Goal: Information Seeking & Learning: Find specific page/section

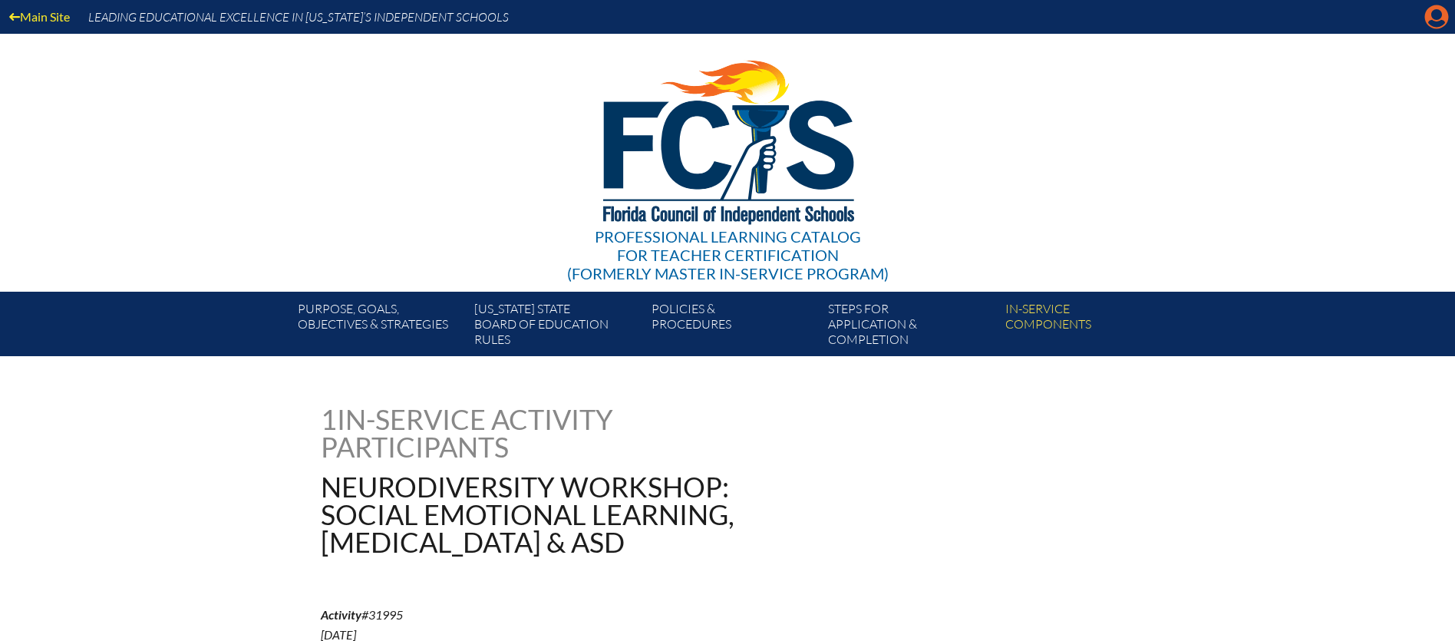
click at [1440, 20] on icon at bounding box center [1437, 17] width 24 height 24
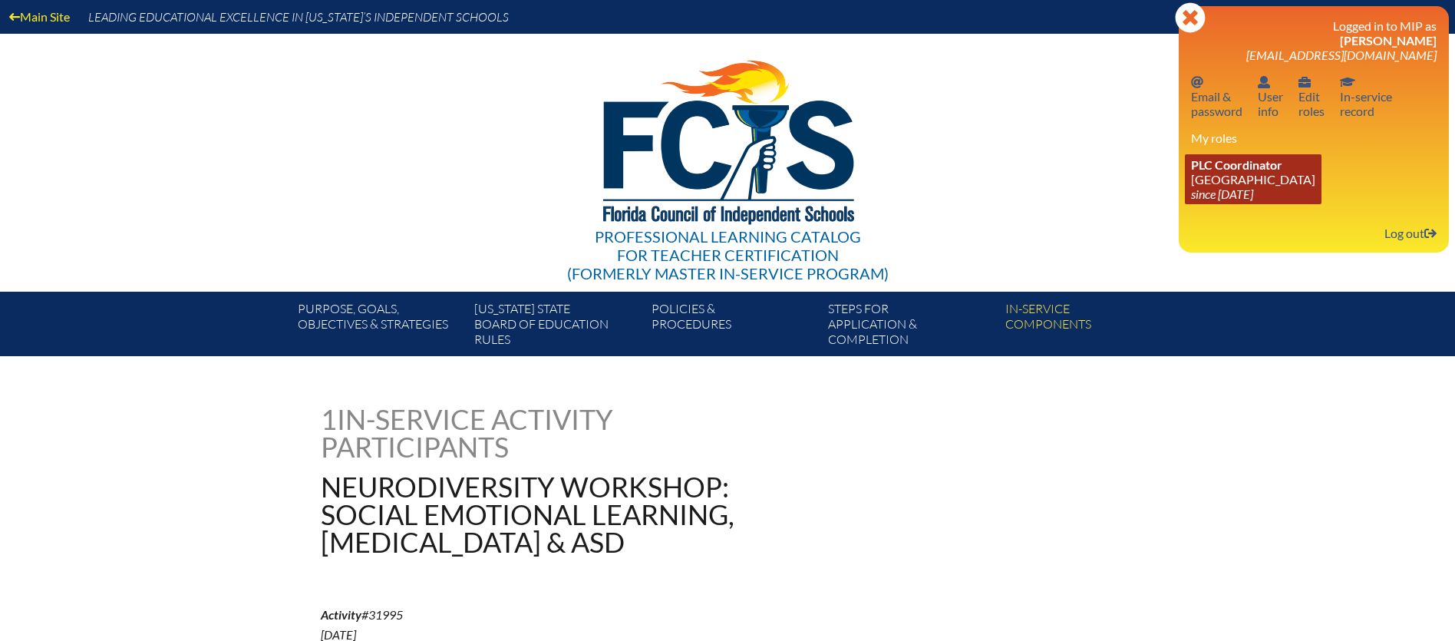
click at [1217, 179] on link "PLC Coordinator Pine School since 2025 Feb 18" at bounding box center [1253, 179] width 137 height 50
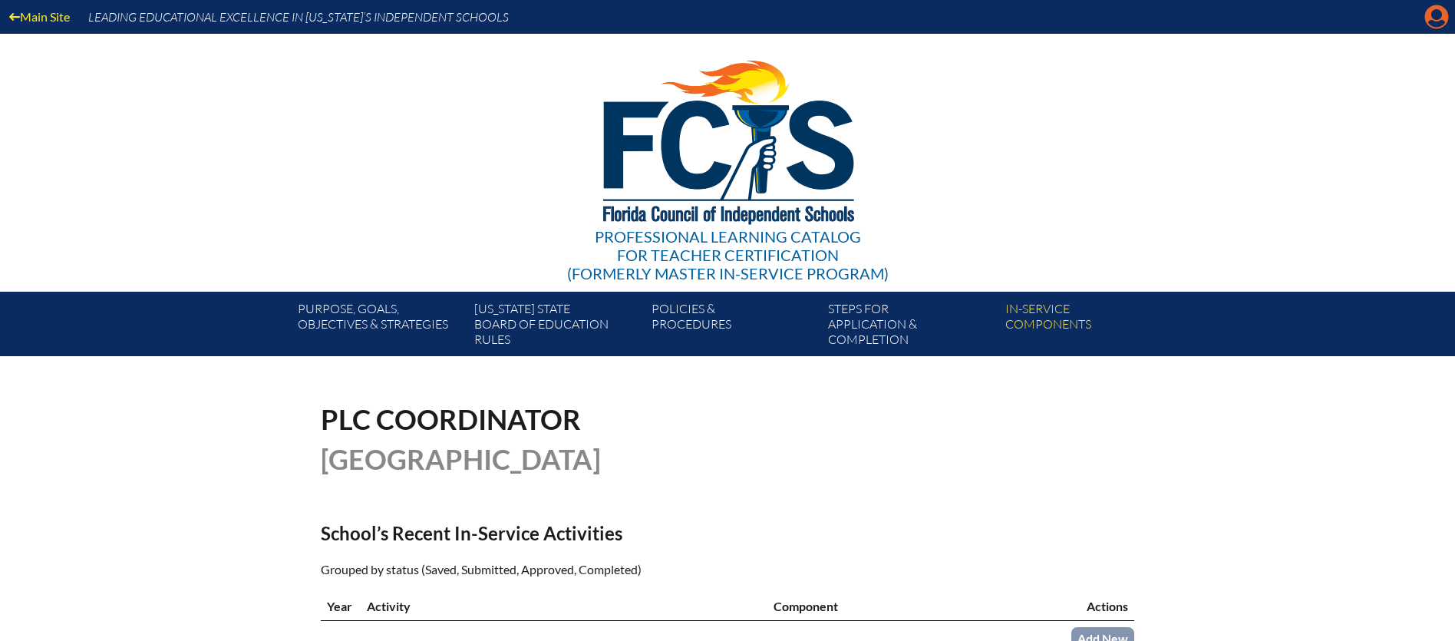
click at [1436, 28] on icon at bounding box center [1437, 17] width 24 height 24
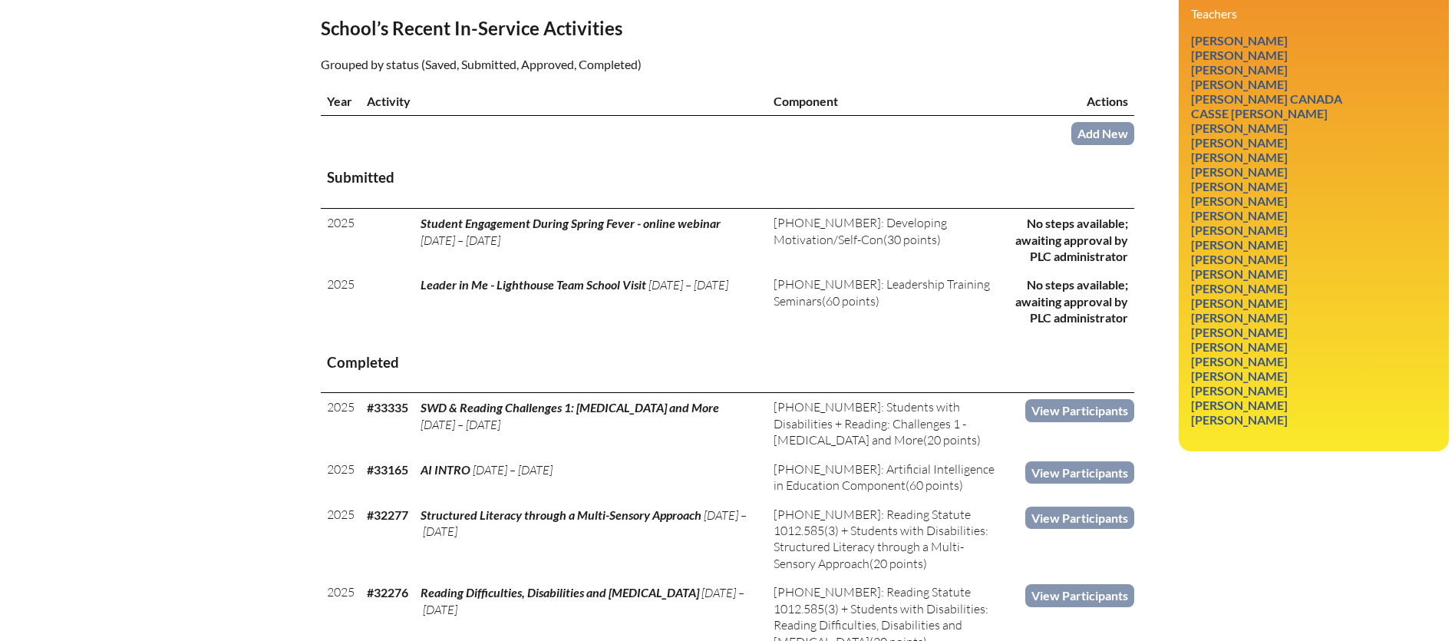
scroll to position [514, 0]
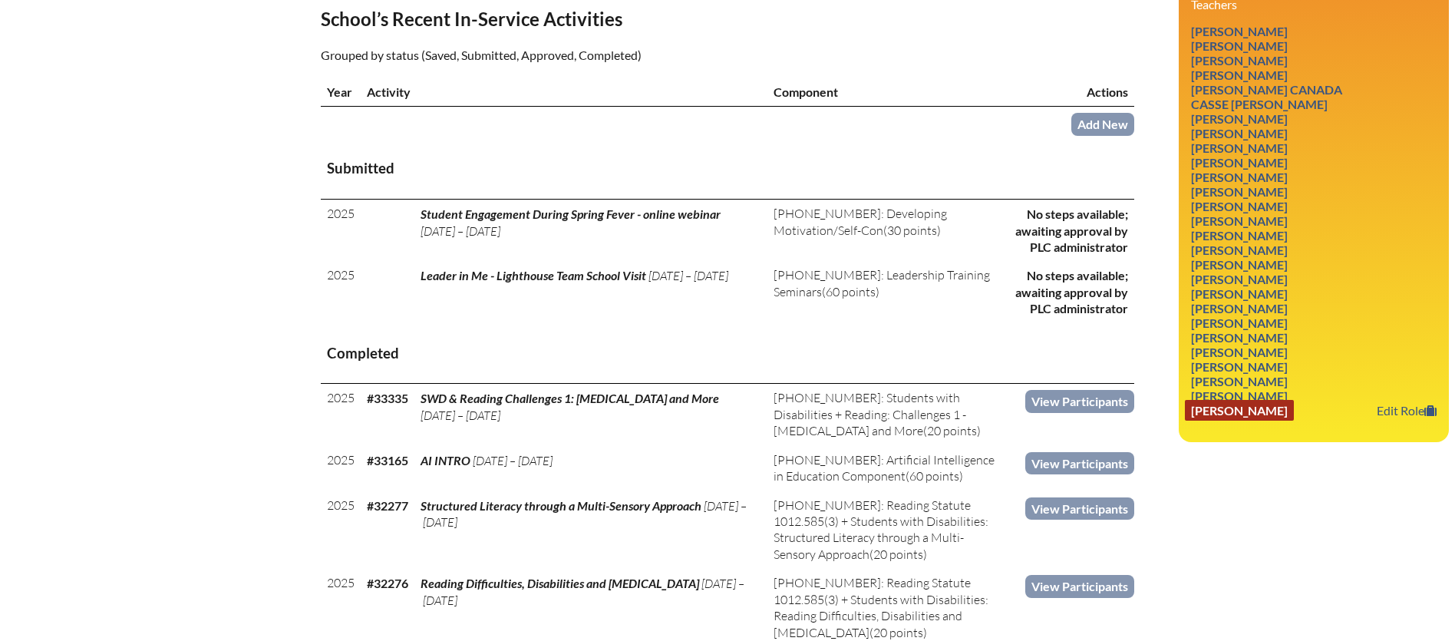
click at [1235, 400] on link "Kelsey Wilder" at bounding box center [1239, 410] width 109 height 21
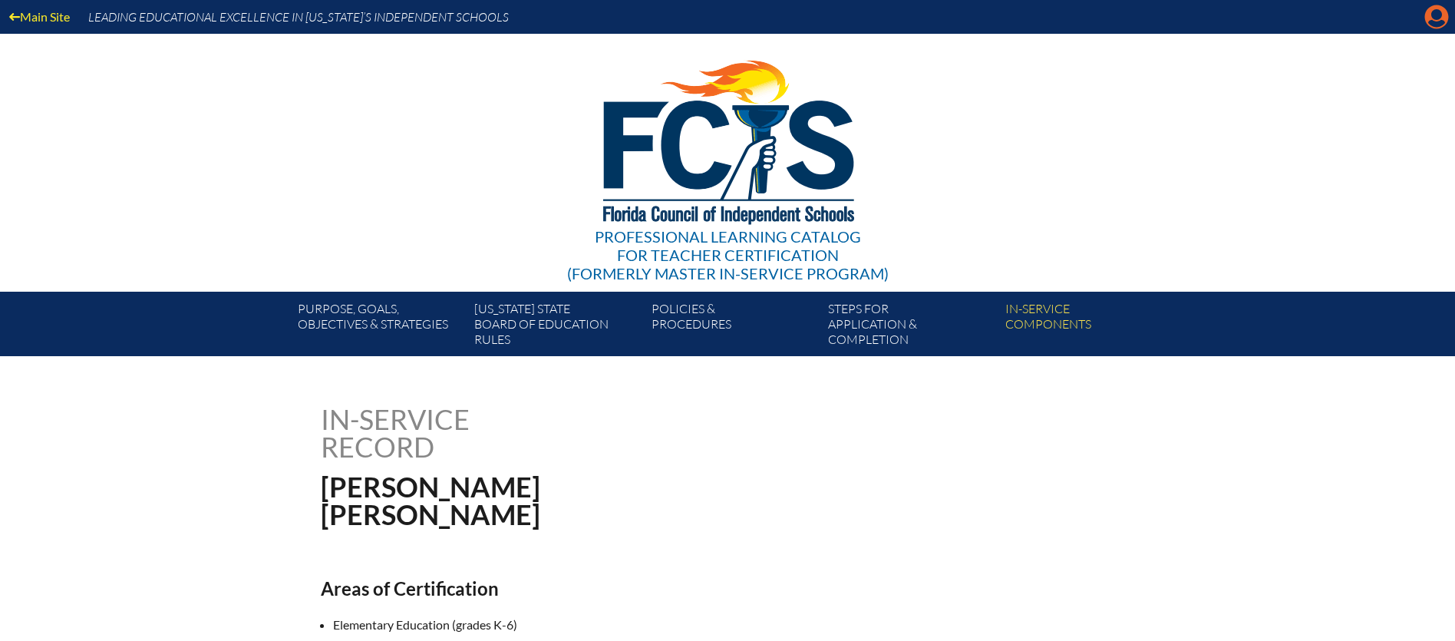
click at [1441, 13] on icon "Manage account" at bounding box center [1437, 17] width 25 height 25
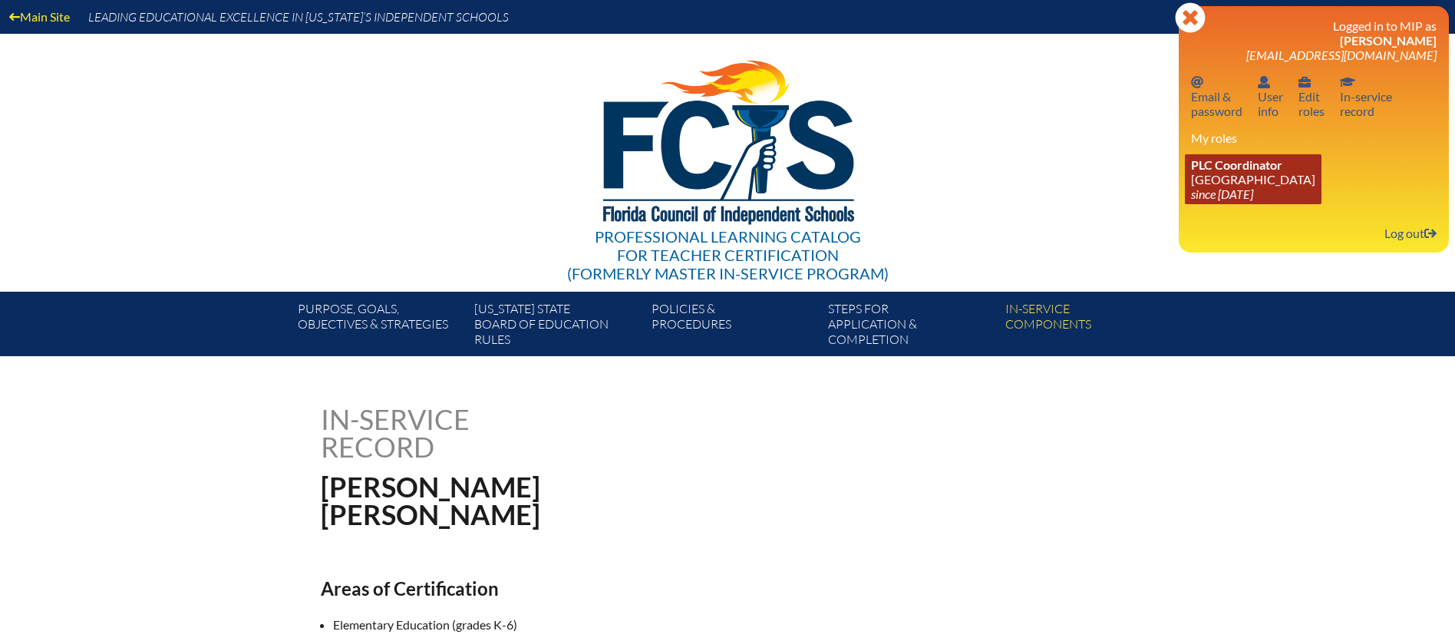
click at [1217, 189] on icon "since [DATE]" at bounding box center [1222, 194] width 62 height 15
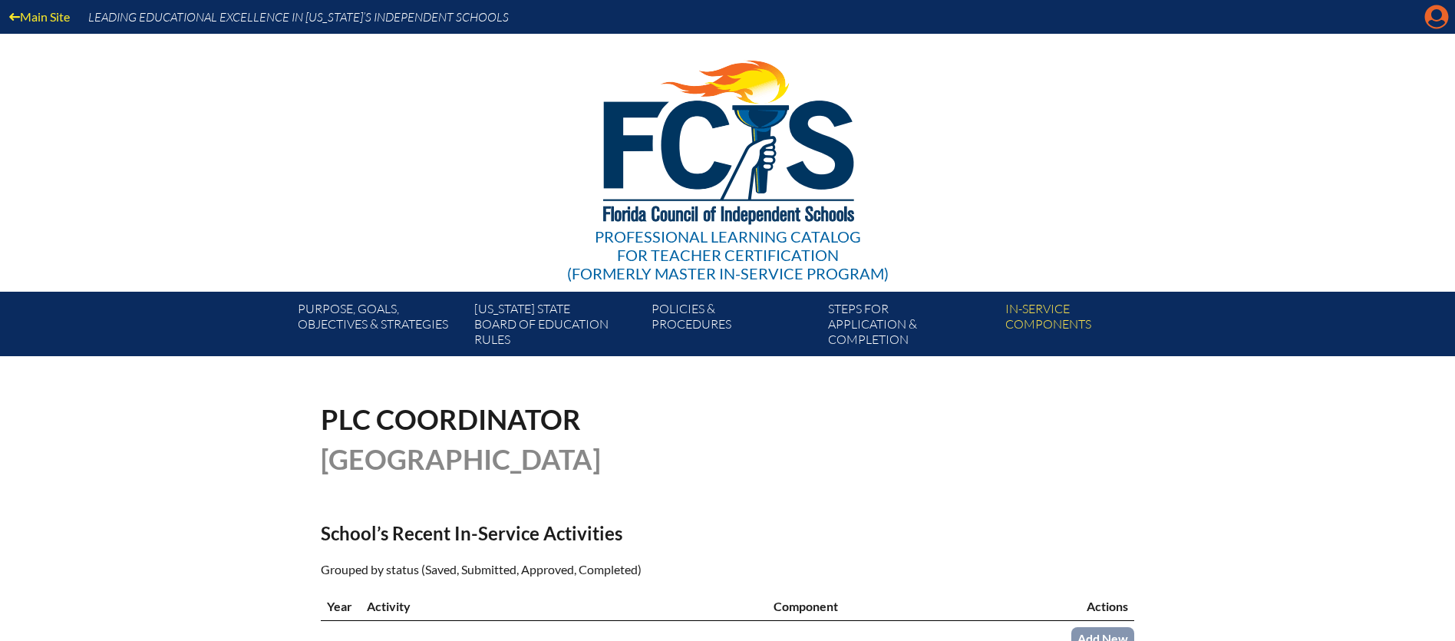
click at [1440, 16] on icon "Manage account" at bounding box center [1437, 17] width 25 height 25
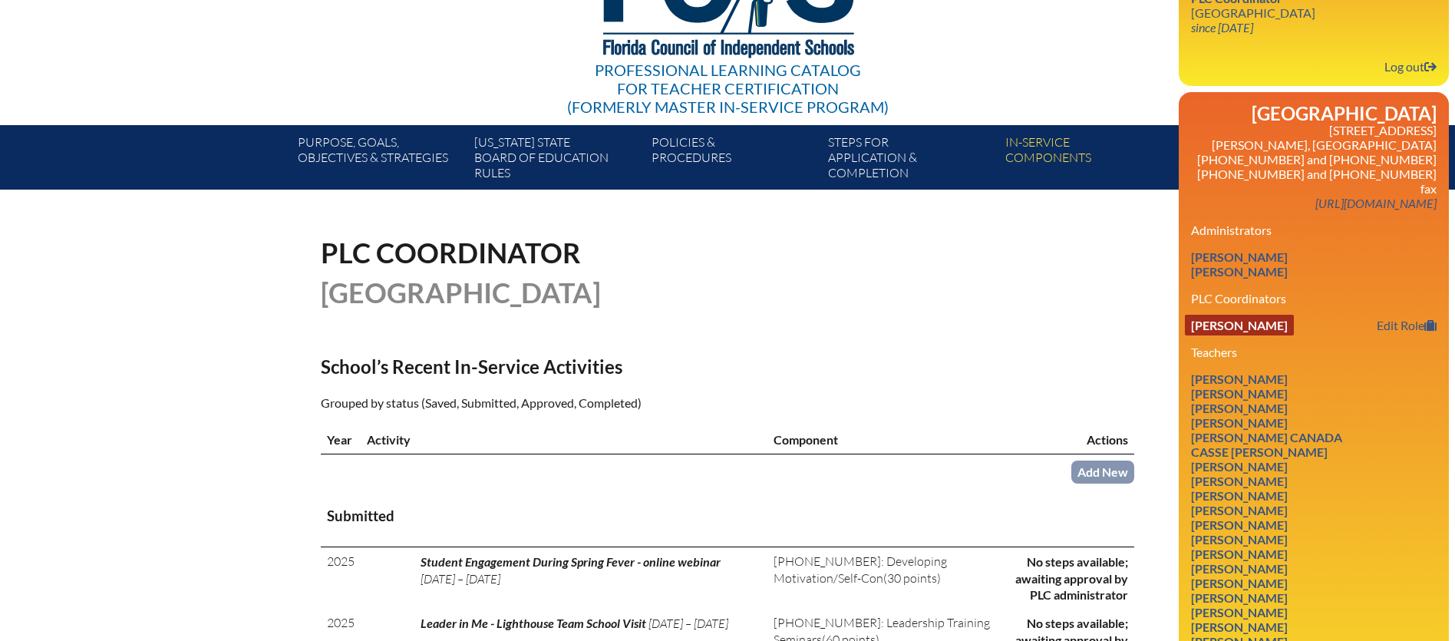
scroll to position [174, 0]
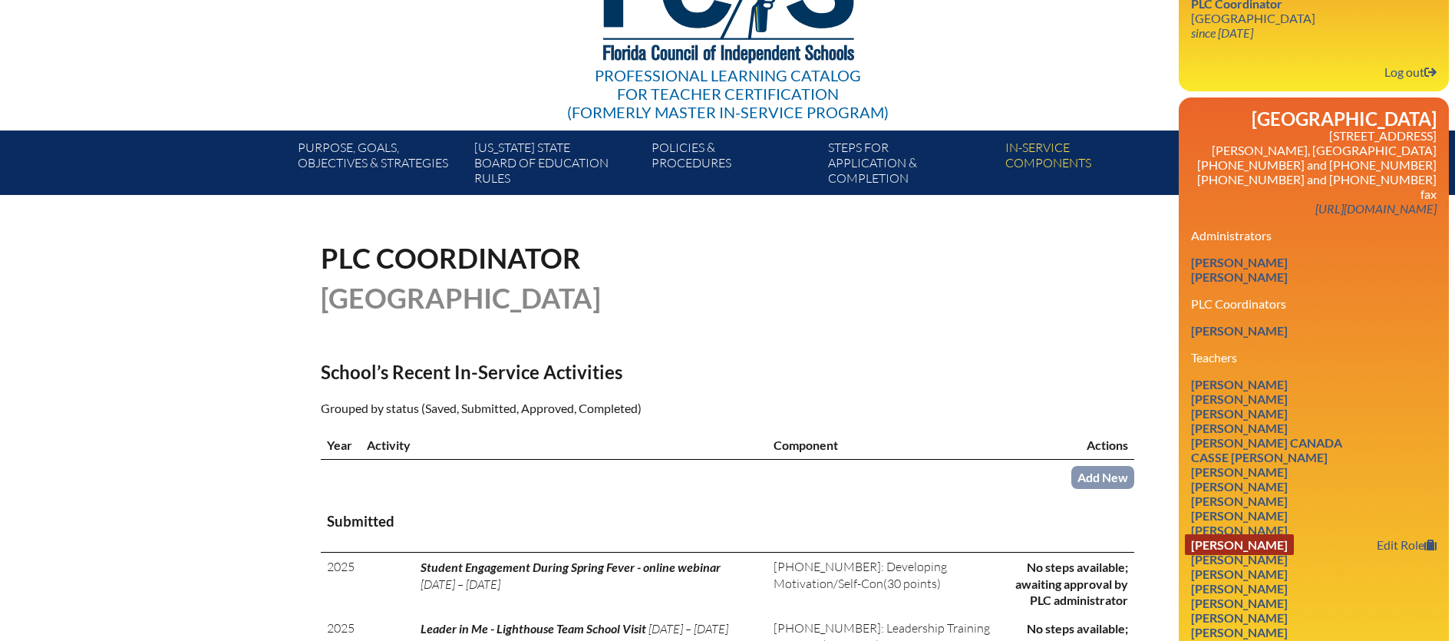
click at [1239, 514] on ul "Megan Alvarado Edit Role Joan Bauman Edit Role Kayla Berger Edit Role Jacquelyn…" at bounding box center [1314, 574] width 246 height 394
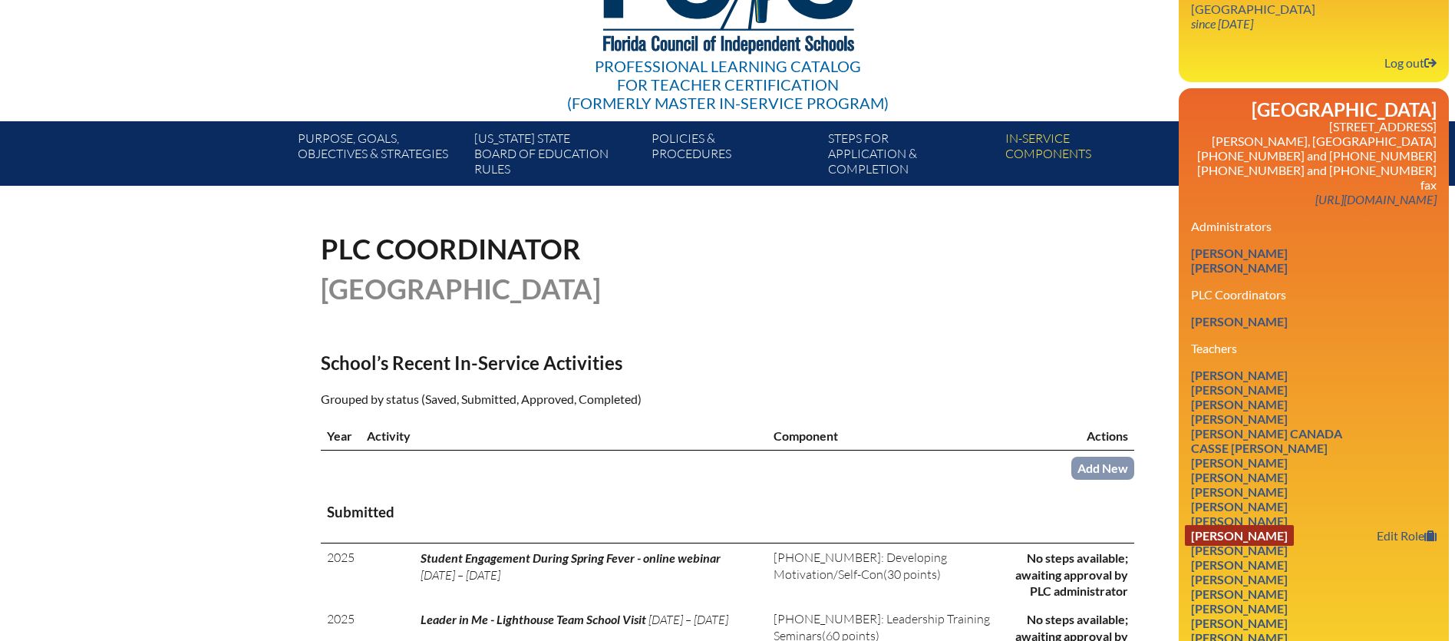
click at [1237, 525] on link "Jennifer Friscia" at bounding box center [1239, 535] width 109 height 21
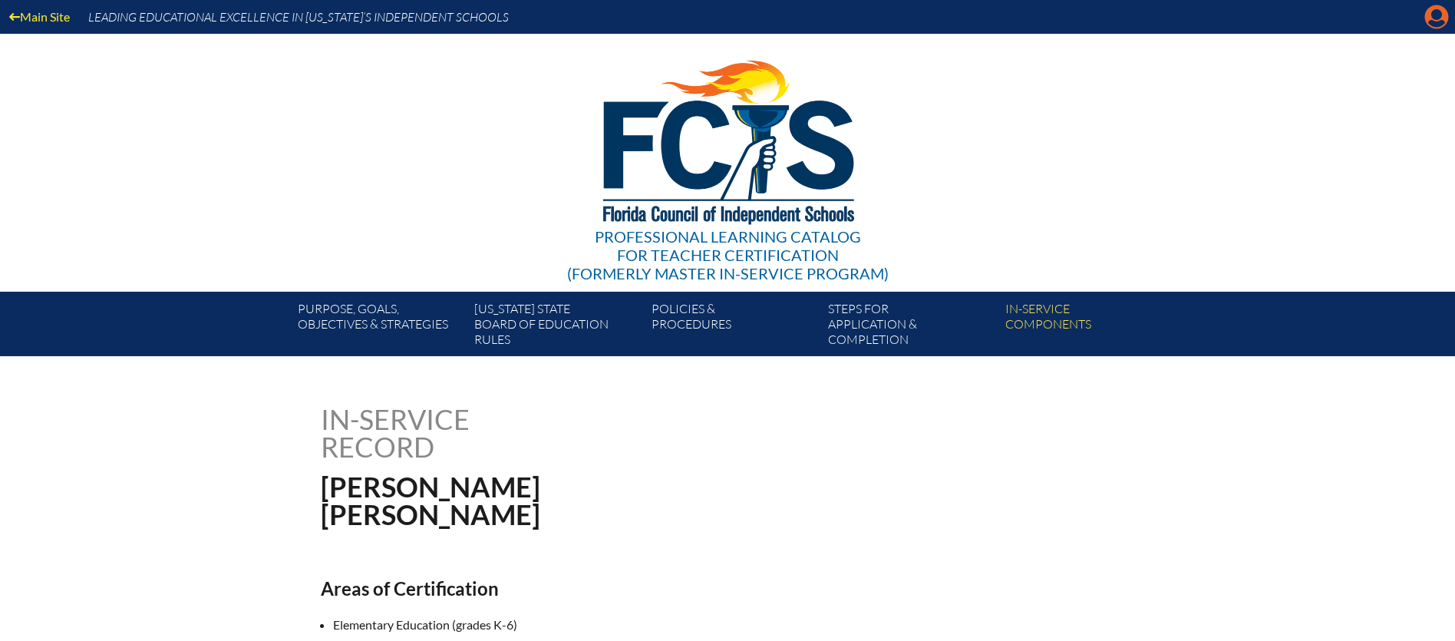
click at [1435, 17] on icon "Manage account" at bounding box center [1437, 17] width 25 height 25
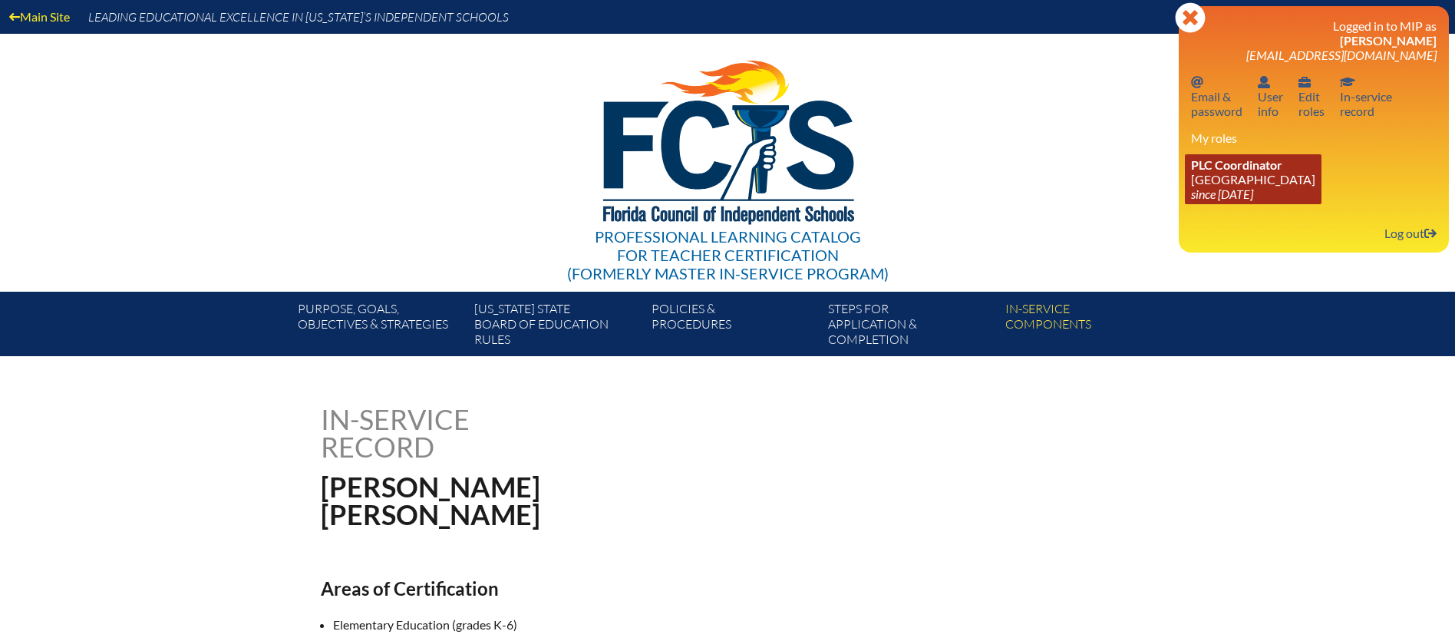
click at [1231, 187] on icon "since [DATE]" at bounding box center [1222, 194] width 62 height 15
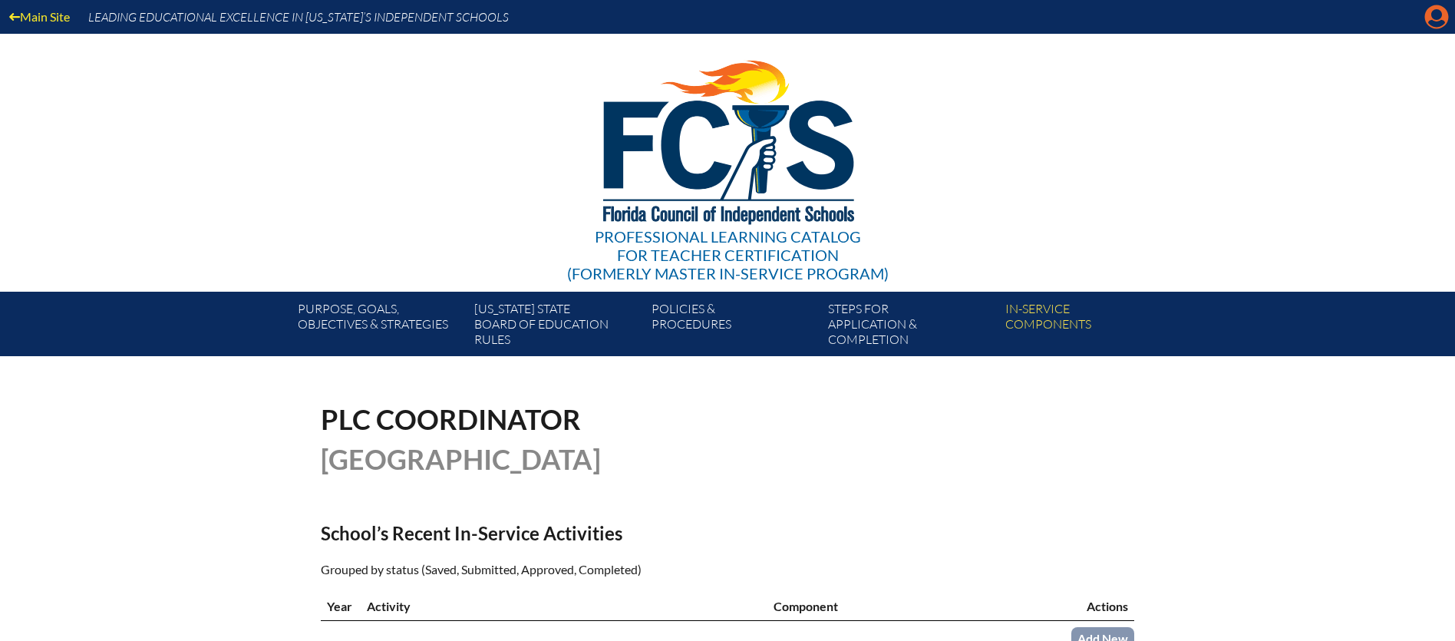
click at [1434, 20] on icon at bounding box center [1437, 17] width 24 height 24
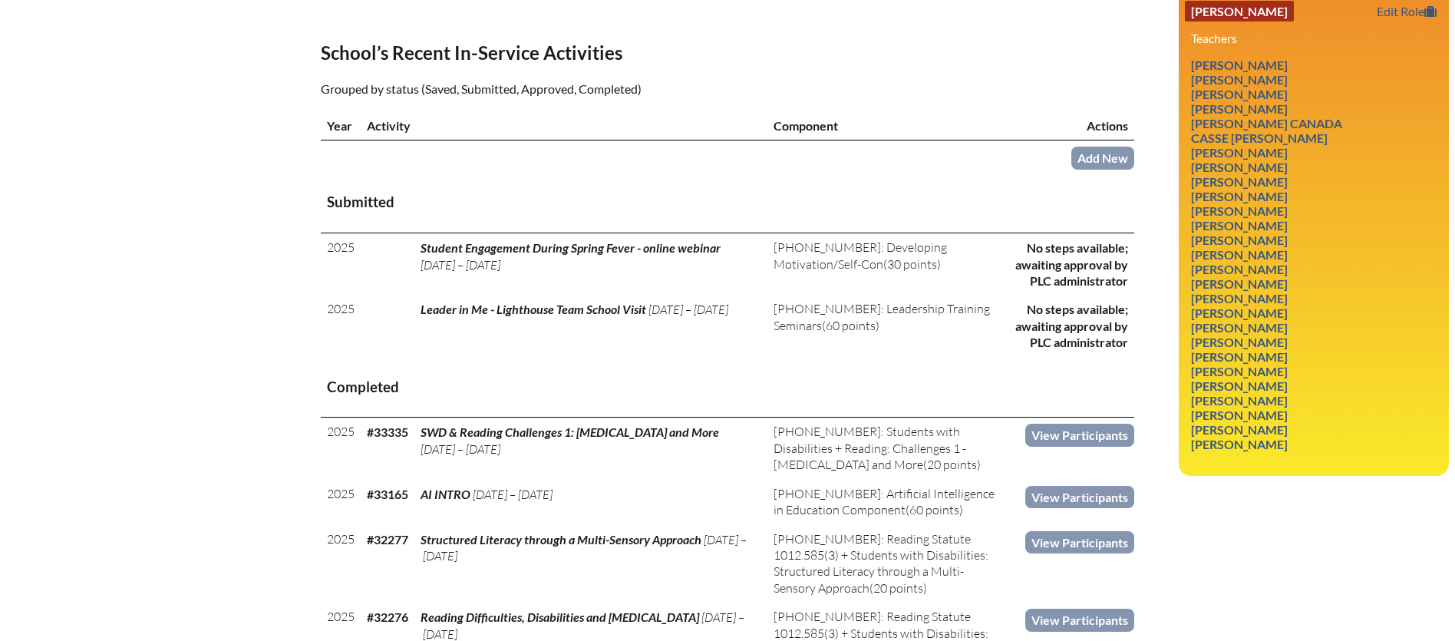
scroll to position [481, 0]
click at [1235, 433] on link "Kelsey Wilder" at bounding box center [1239, 443] width 109 height 21
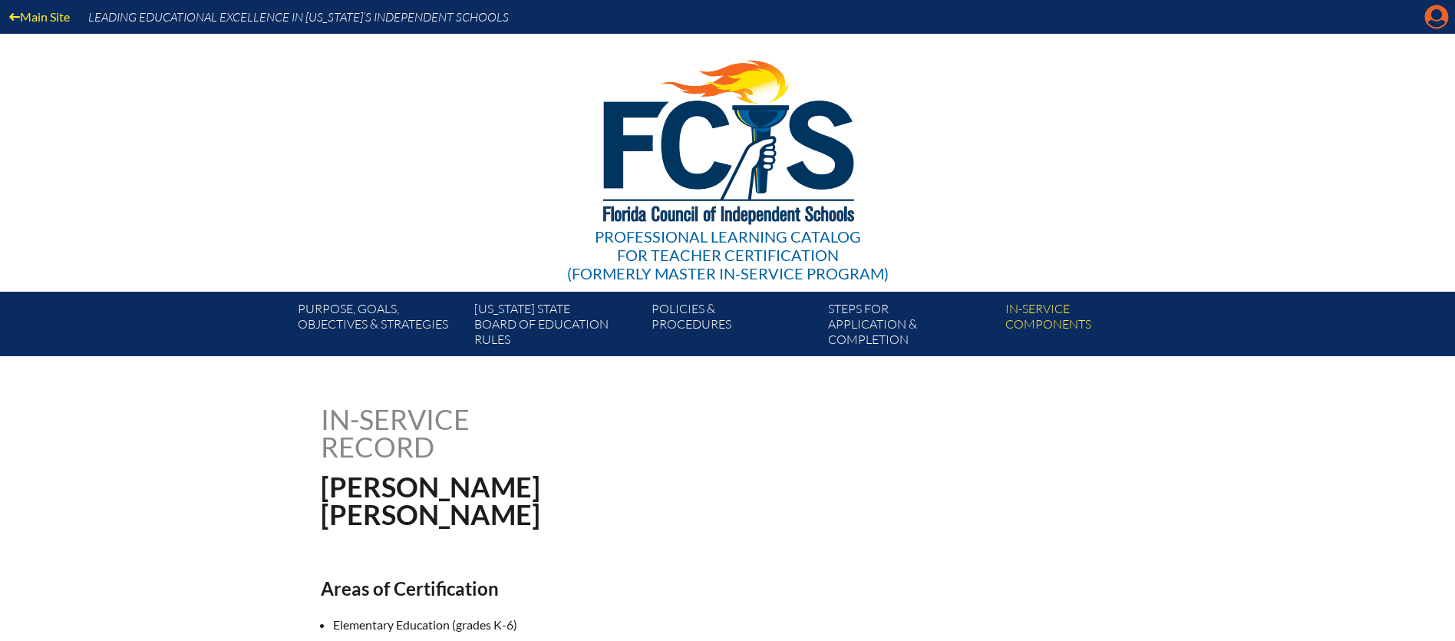
click at [1436, 21] on icon at bounding box center [1437, 17] width 24 height 24
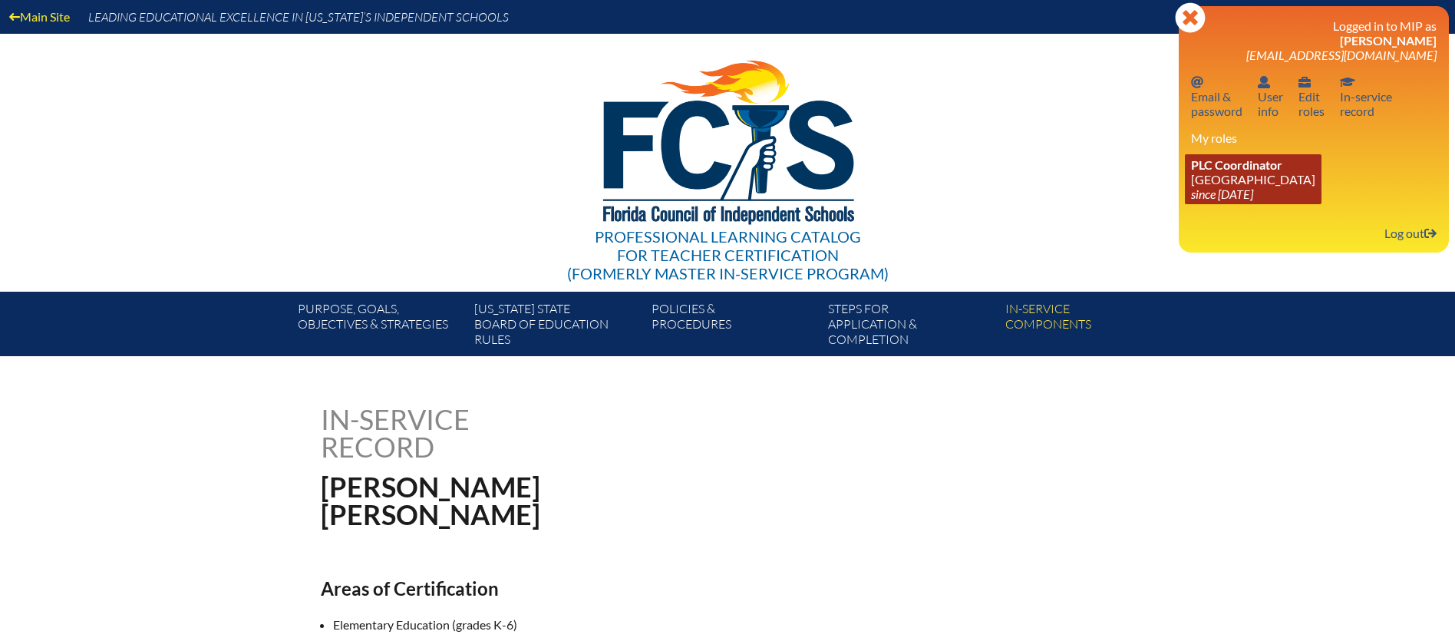
click at [1227, 176] on link "PLC Coordinator [GEOGRAPHIC_DATA] since [DATE]" at bounding box center [1253, 179] width 137 height 50
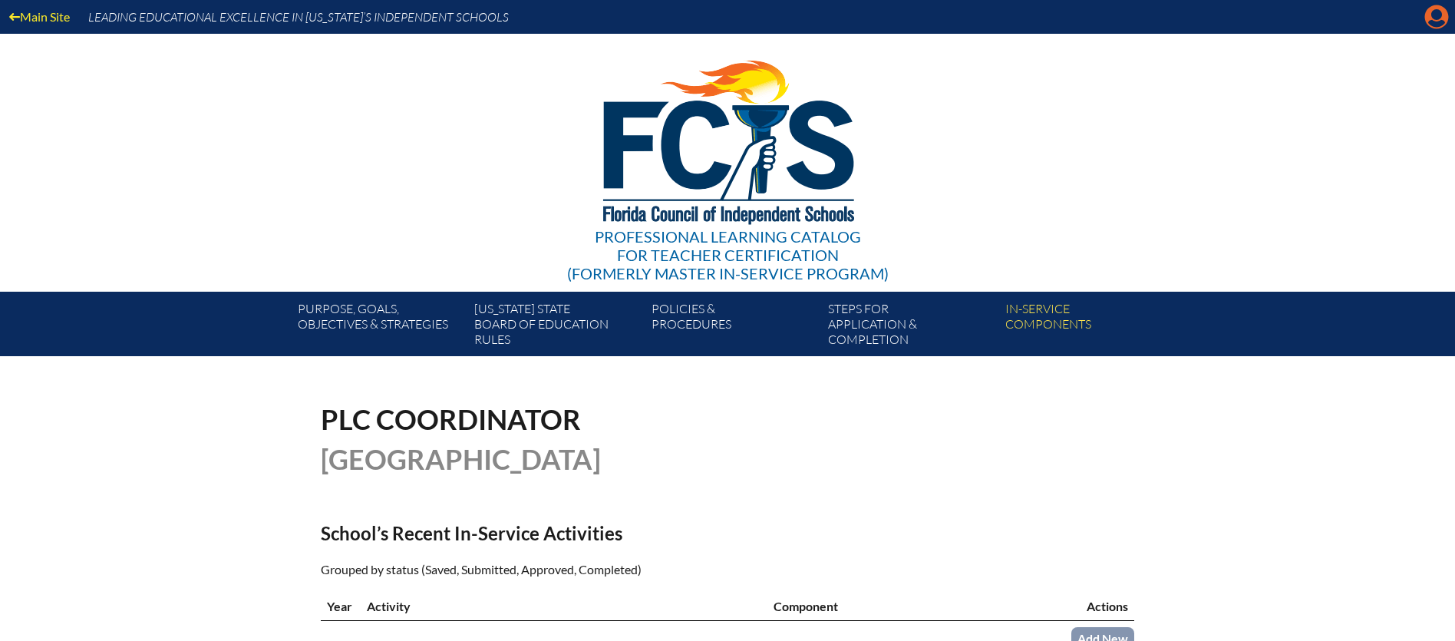
click at [1431, 21] on icon "Manage account" at bounding box center [1437, 17] width 25 height 25
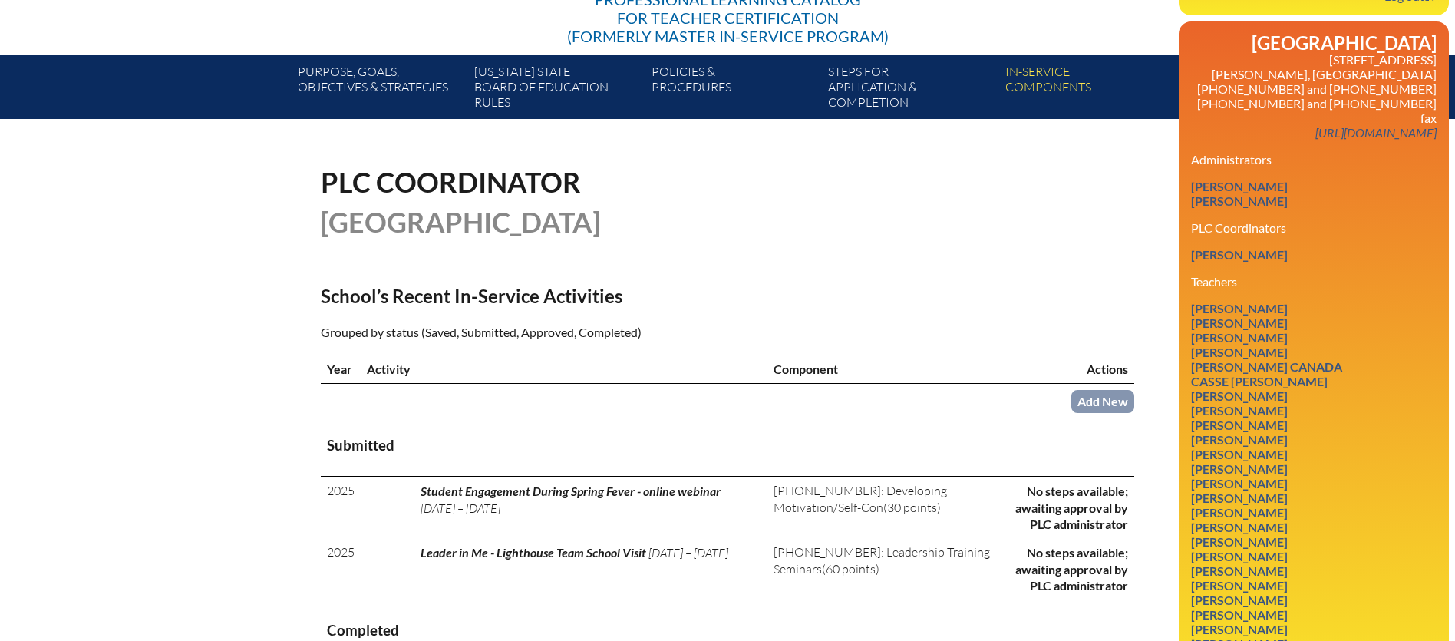
scroll to position [238, 0]
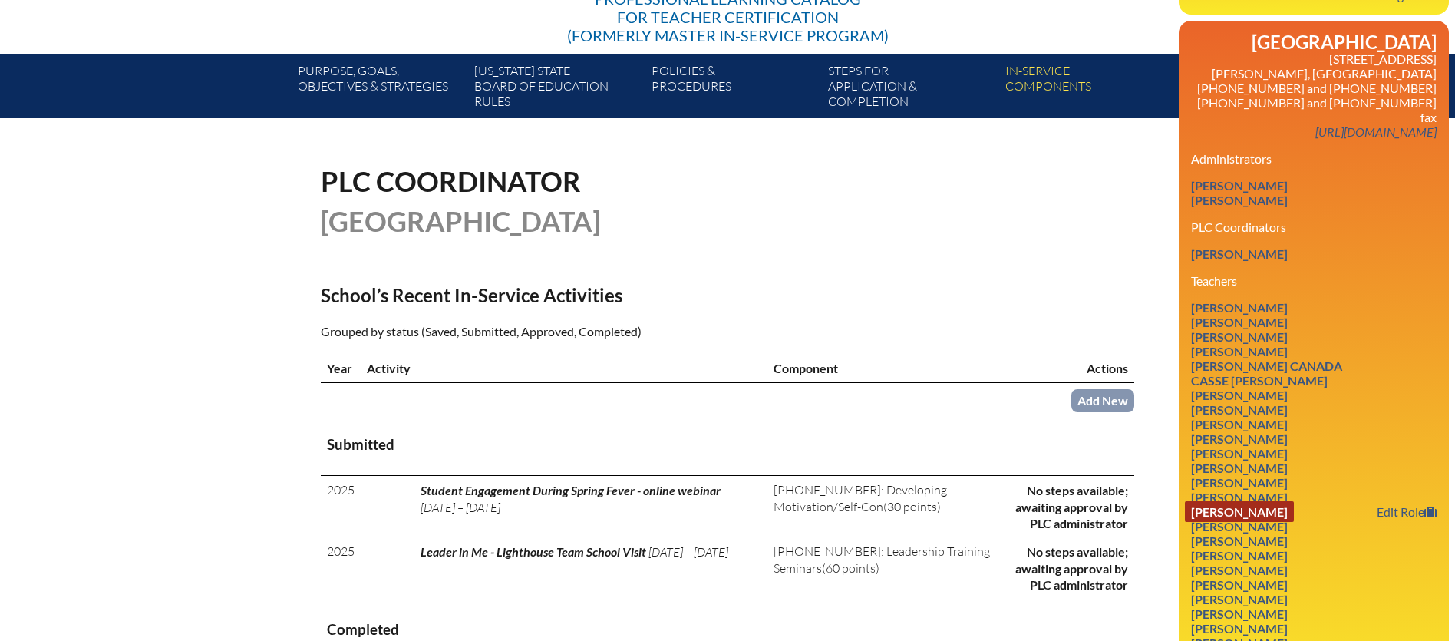
click at [1240, 501] on link "Tara Hughes" at bounding box center [1239, 511] width 109 height 21
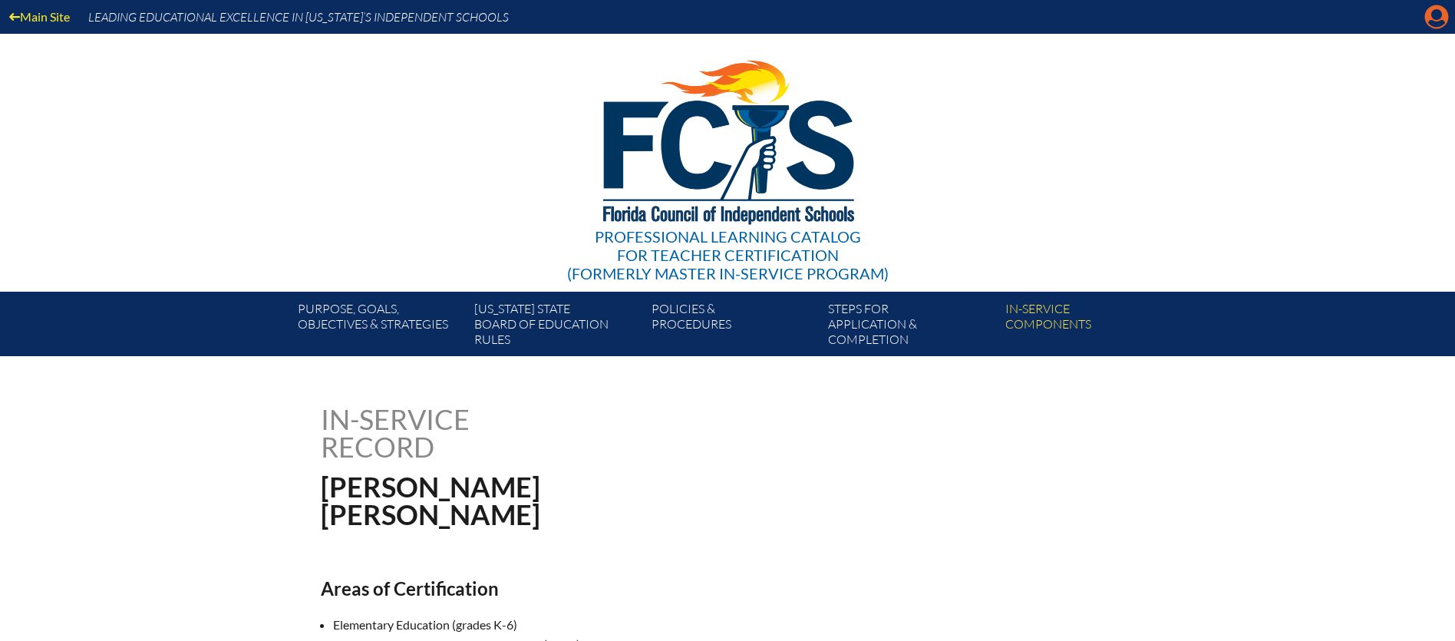
click at [1438, 23] on icon "Manage account" at bounding box center [1437, 17] width 25 height 25
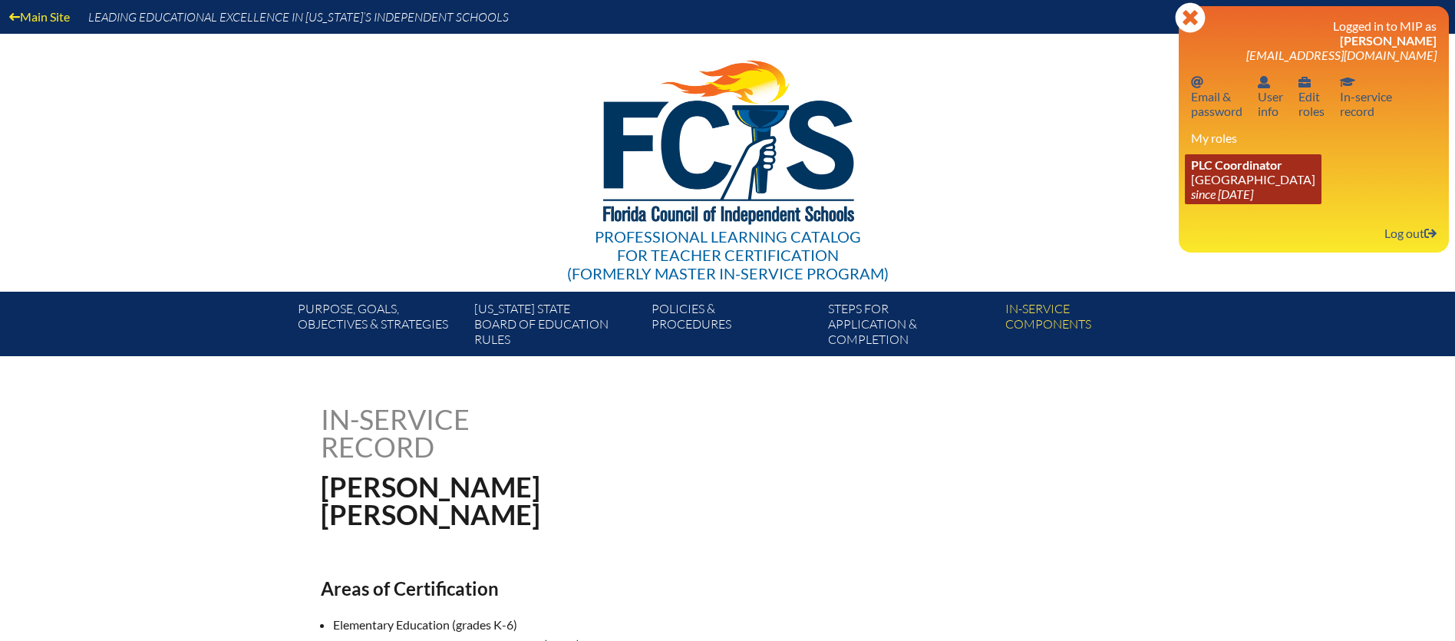
click at [1213, 190] on icon "since [DATE]" at bounding box center [1222, 194] width 62 height 15
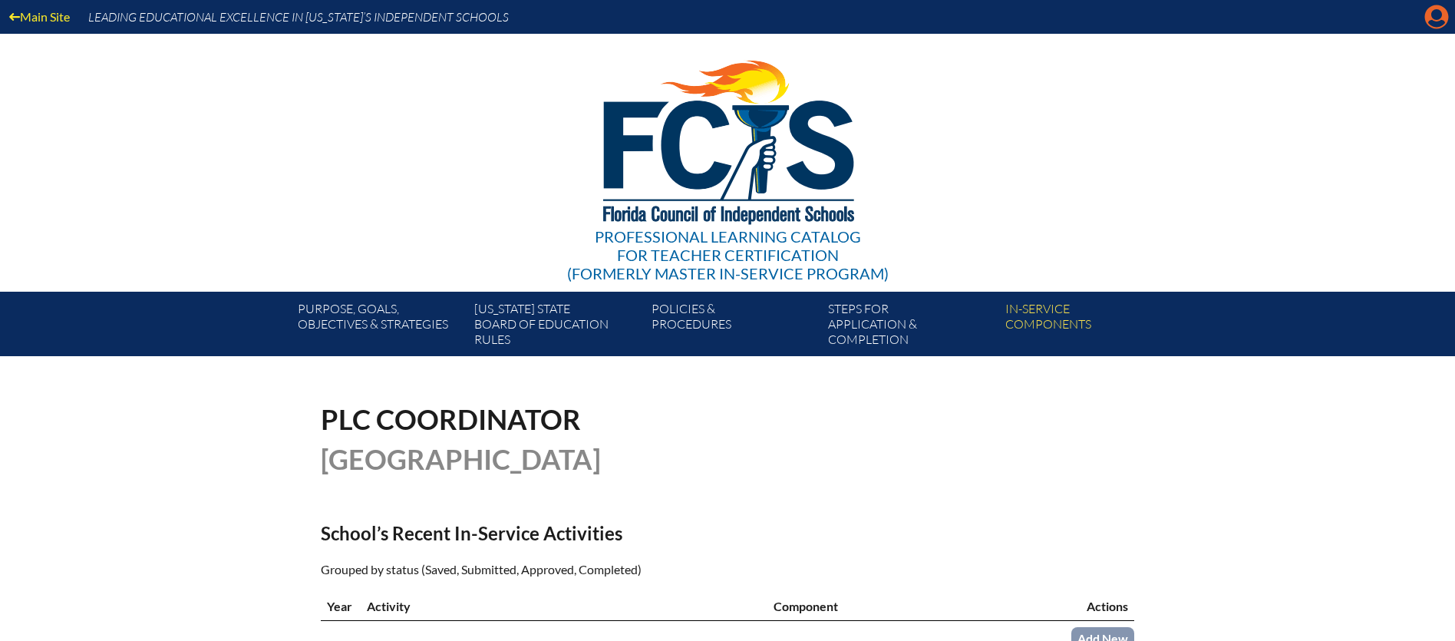
click at [1435, 20] on icon at bounding box center [1437, 17] width 24 height 24
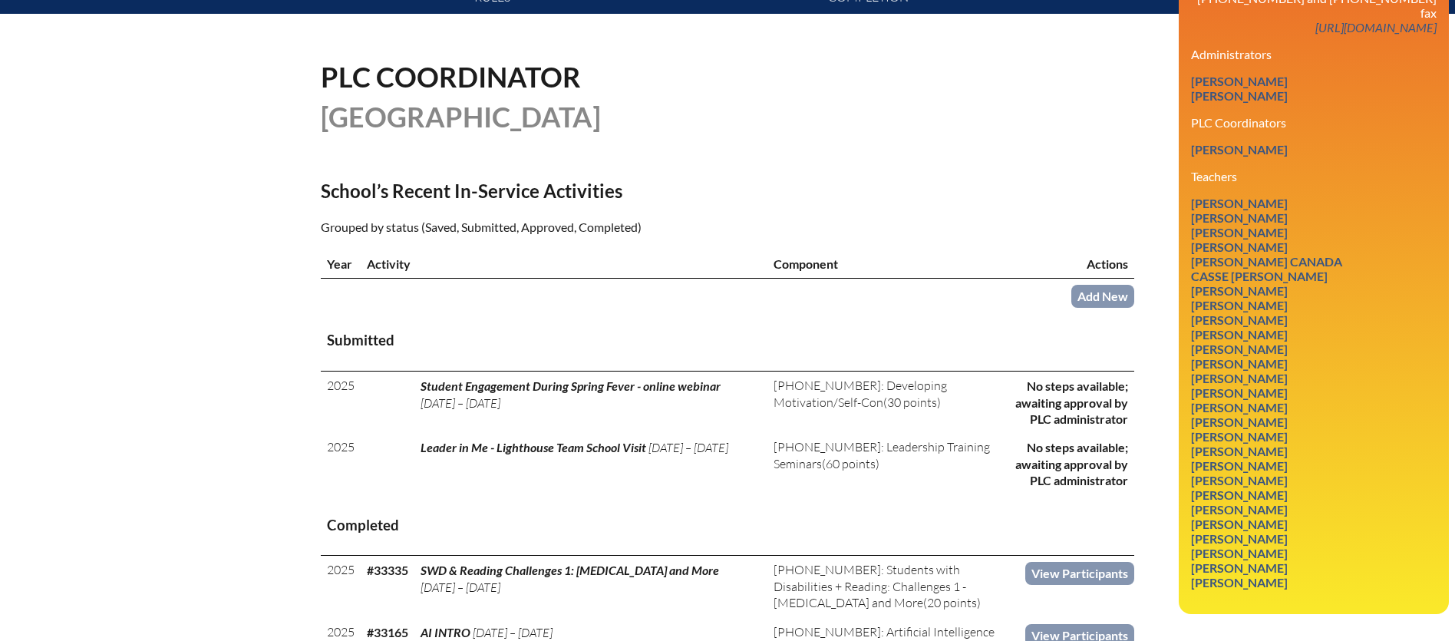
scroll to position [343, 0]
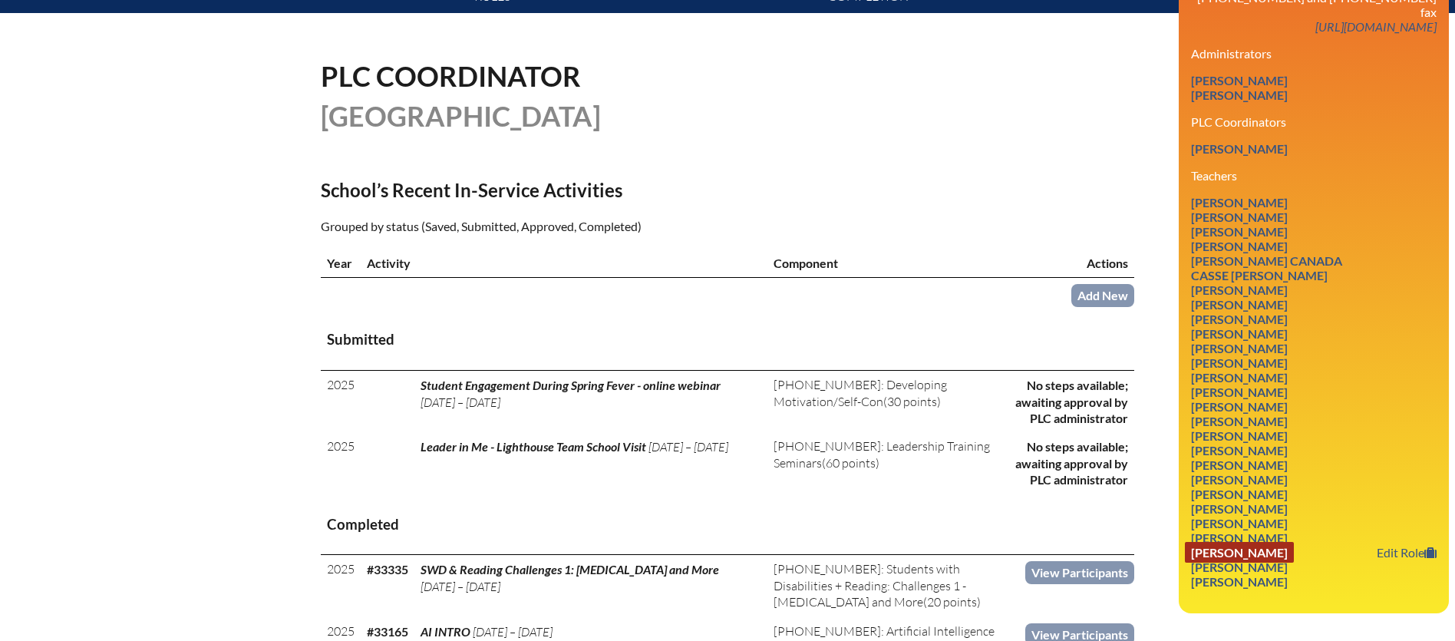
click at [1247, 542] on link "Laura Schwartz" at bounding box center [1239, 552] width 109 height 21
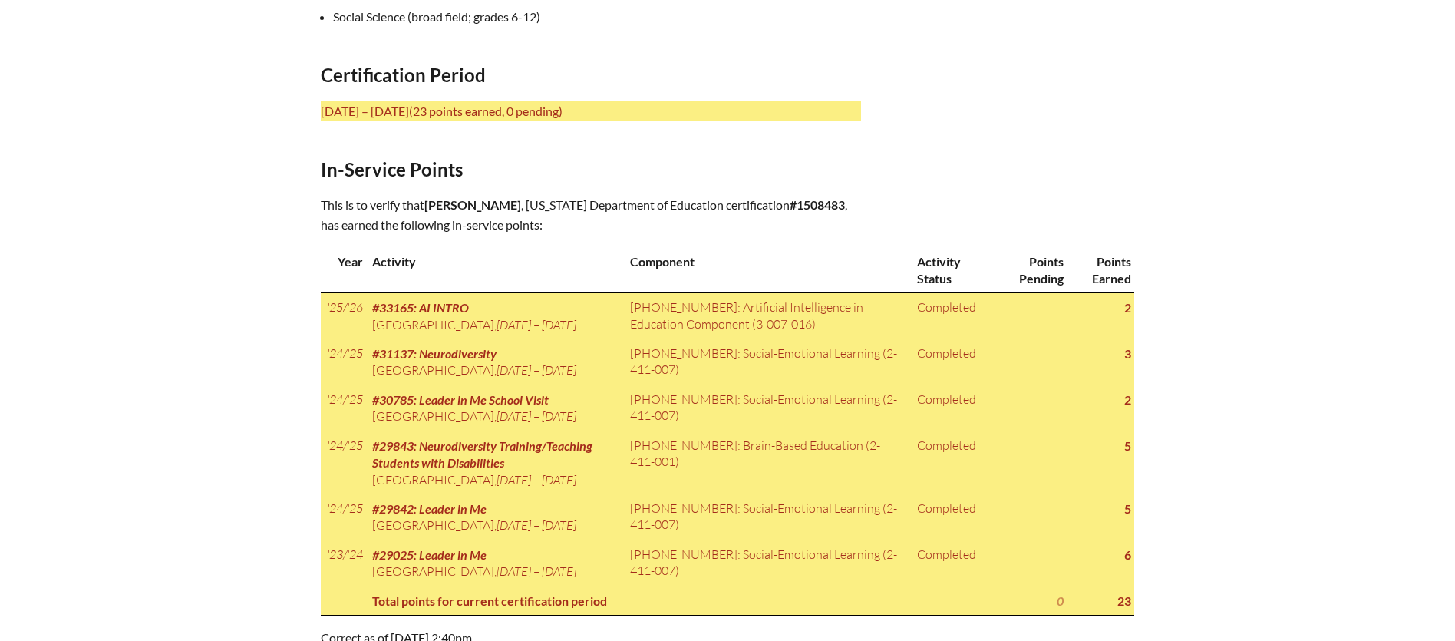
scroll to position [611, 0]
